Goal: Task Accomplishment & Management: Manage account settings

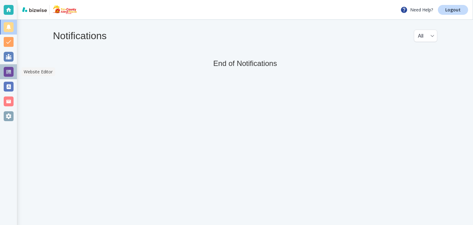
click at [10, 69] on div at bounding box center [9, 72] width 10 height 10
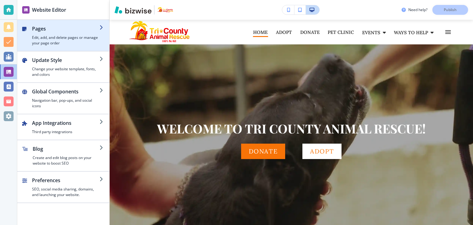
click at [50, 42] on h4 "Edit, add, and delete pages or manage your page order" at bounding box center [65, 40] width 67 height 11
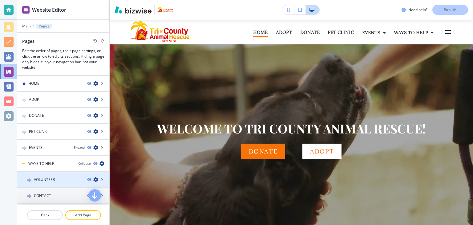
click at [46, 175] on div at bounding box center [63, 174] width 92 height 5
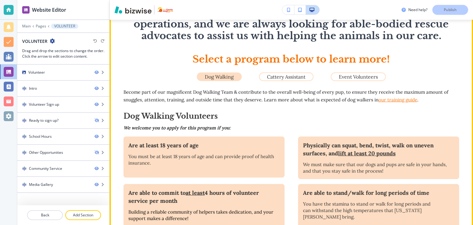
scroll to position [185, 0]
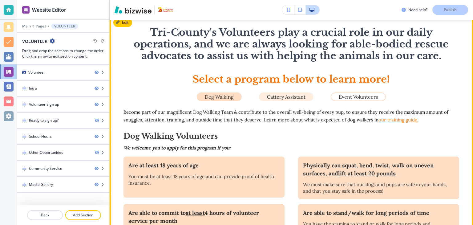
click at [284, 98] on p "Cattery Assistant" at bounding box center [286, 97] width 38 height 6
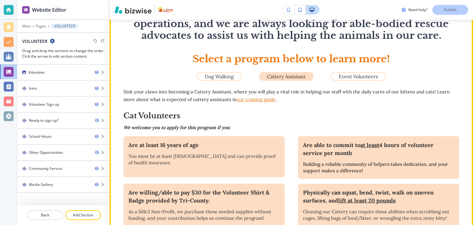
scroll to position [215, 0]
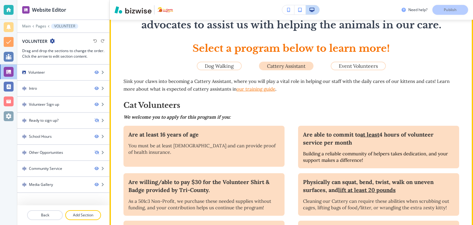
click at [193, 147] on p "You must be at least 16 years old and can provide proof of health insurance." at bounding box center [203, 148] width 151 height 13
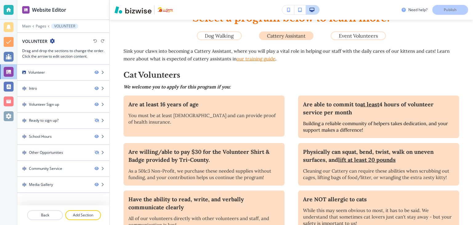
scroll to position [246, 0]
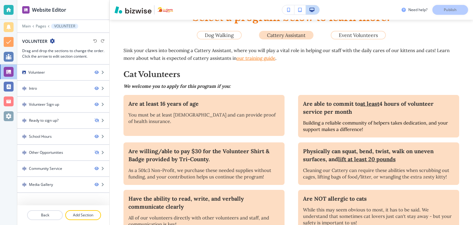
click at [145, 104] on p "Are at least 16 years of age" at bounding box center [203, 104] width 151 height 8
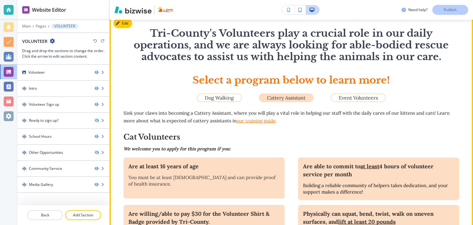
scroll to position [185, 0]
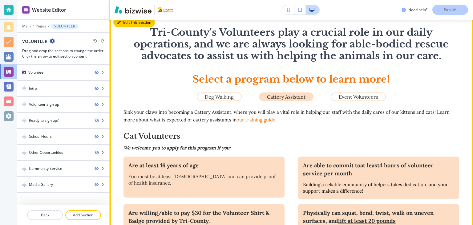
click at [125, 26] on button "Edit This Section" at bounding box center [134, 22] width 42 height 9
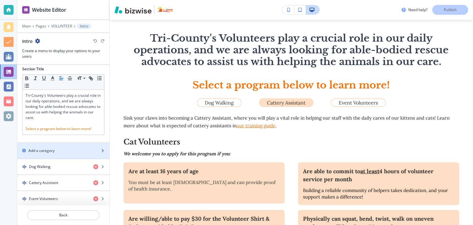
scroll to position [4, 0]
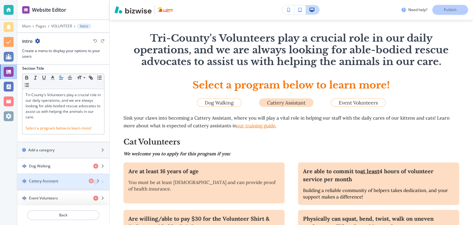
click at [50, 179] on h4 "Cattery Assistant" at bounding box center [43, 182] width 29 height 6
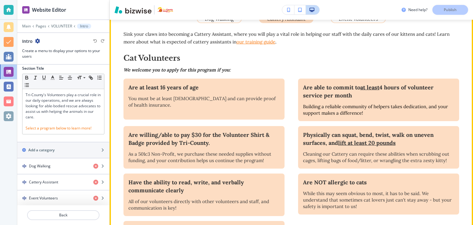
scroll to position [271, 0]
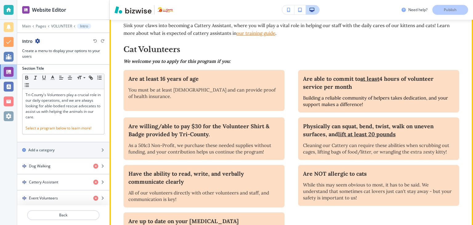
click at [170, 93] on p "You must be at least 16 years old and can provide proof of health insurance." at bounding box center [203, 93] width 151 height 13
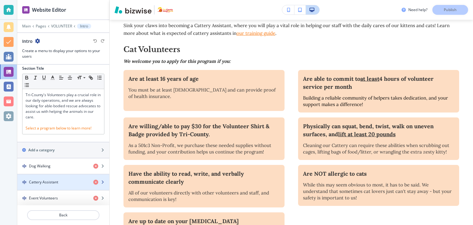
click at [53, 180] on h4 "Cattery Assistant" at bounding box center [43, 182] width 29 height 6
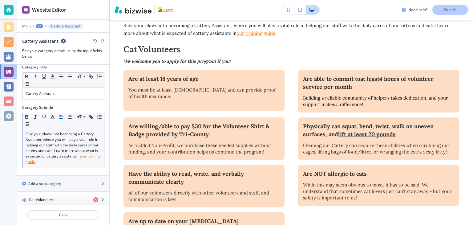
scroll to position [7, 0]
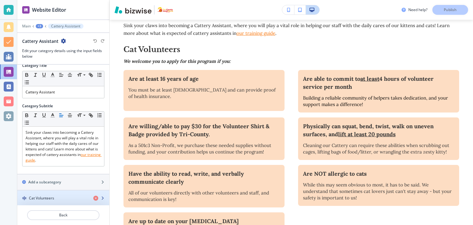
click at [47, 197] on h4 "Cat Volunteers" at bounding box center [41, 198] width 25 height 6
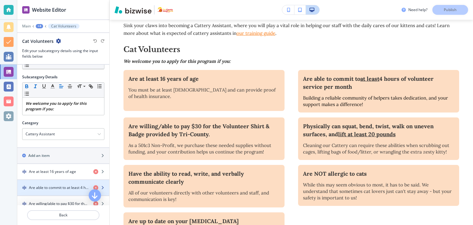
scroll to position [92, 0]
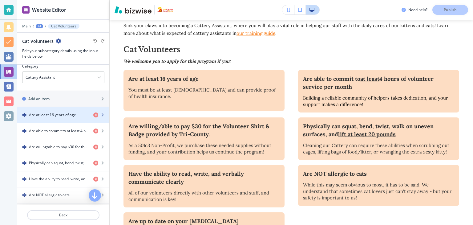
click at [54, 115] on h4 "Are at least 16 years of age" at bounding box center [52, 115] width 47 height 6
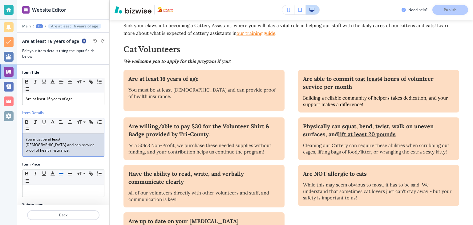
click at [96, 144] on p "You must be at least 16 years old and can provide proof of health insurance." at bounding box center [63, 144] width 75 height 17
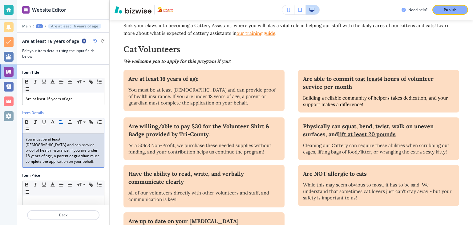
click at [446, 14] on button "Publish" at bounding box center [450, 10] width 36 height 10
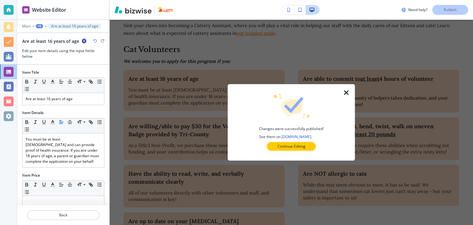
click at [345, 91] on icon "button" at bounding box center [346, 92] width 7 height 7
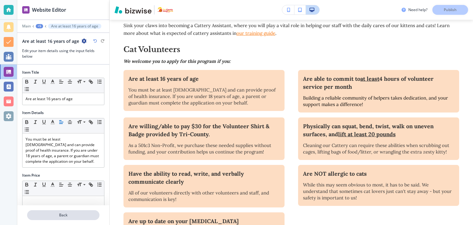
click at [63, 215] on p "Back" at bounding box center [63, 215] width 71 height 6
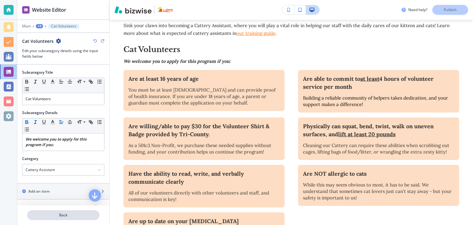
click at [60, 215] on p "Back" at bounding box center [63, 215] width 71 height 6
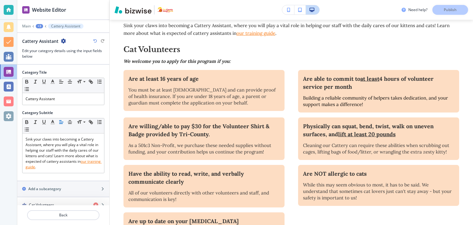
click at [60, 215] on p "Back" at bounding box center [63, 215] width 71 height 6
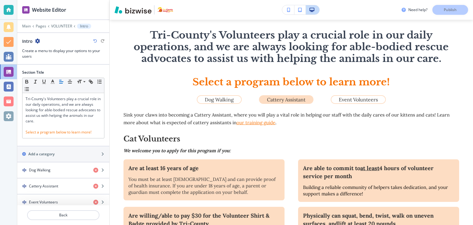
scroll to position [179, 0]
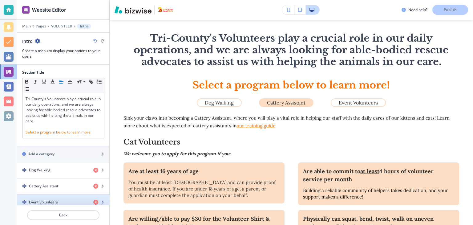
click at [58, 199] on div "Event Volunteers" at bounding box center [52, 202] width 71 height 6
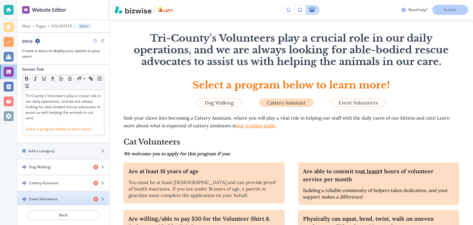
scroll to position [4, 0]
click at [55, 197] on h4 "Event Volunteers" at bounding box center [43, 198] width 29 height 6
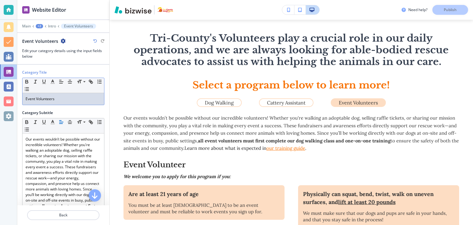
click at [68, 99] on p "Event Volunteers" at bounding box center [63, 99] width 75 height 6
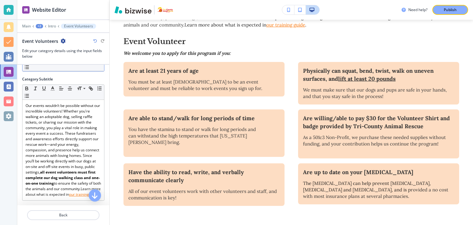
scroll to position [79, 0]
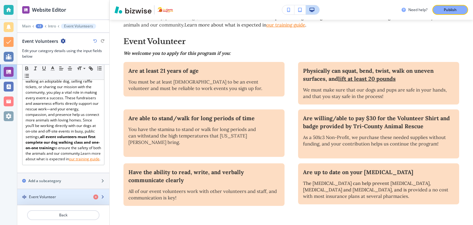
click at [44, 195] on h4 "Event Volunteer" at bounding box center [42, 197] width 27 height 6
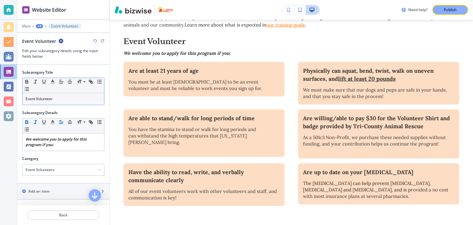
click at [70, 93] on div "Event Volunteer" at bounding box center [63, 99] width 82 height 12
click at [445, 12] on p "Publish" at bounding box center [450, 10] width 13 height 6
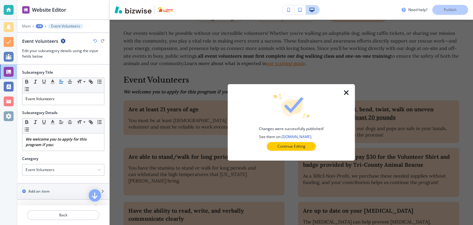
scroll to position [210, 0]
